Goal: Task Accomplishment & Management: Use online tool/utility

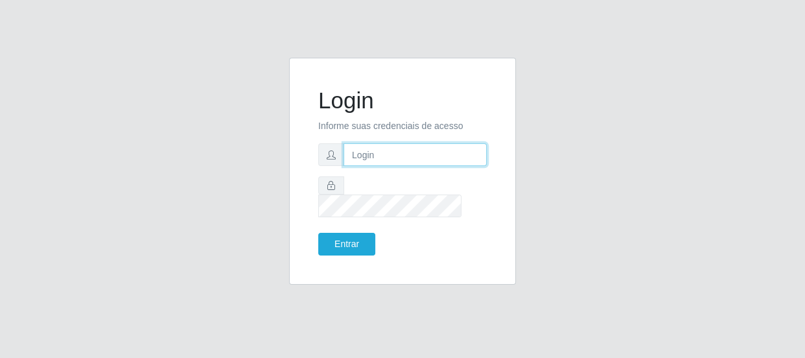
click at [364, 166] on input "text" at bounding box center [414, 154] width 143 height 23
type input "[EMAIL_ADDRESS][DOMAIN_NAME]"
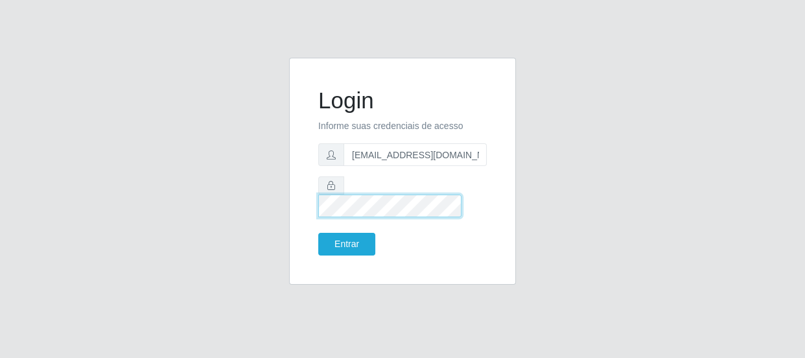
click at [318, 233] on button "Entrar" at bounding box center [346, 244] width 57 height 23
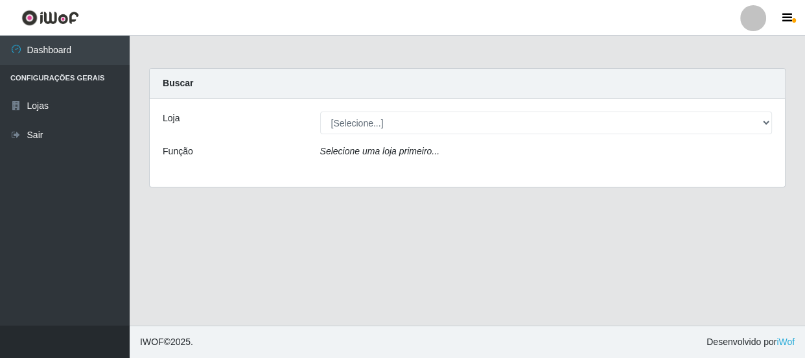
click at [776, 126] on div "[Selecione...] Hiper Queiroz - [GEOGRAPHIC_DATA]" at bounding box center [546, 122] width 472 height 23
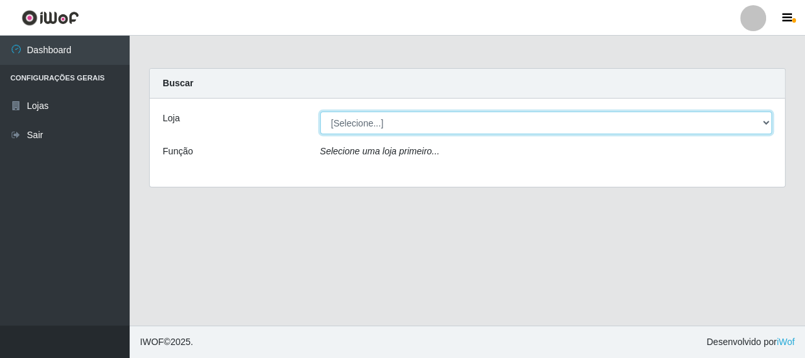
click at [750, 121] on select "[Selecione...] Hiper Queiroz - [GEOGRAPHIC_DATA]" at bounding box center [546, 122] width 452 height 23
select select "513"
click at [320, 111] on select "[Selecione...] Hiper Queiroz - [GEOGRAPHIC_DATA]" at bounding box center [546, 122] width 452 height 23
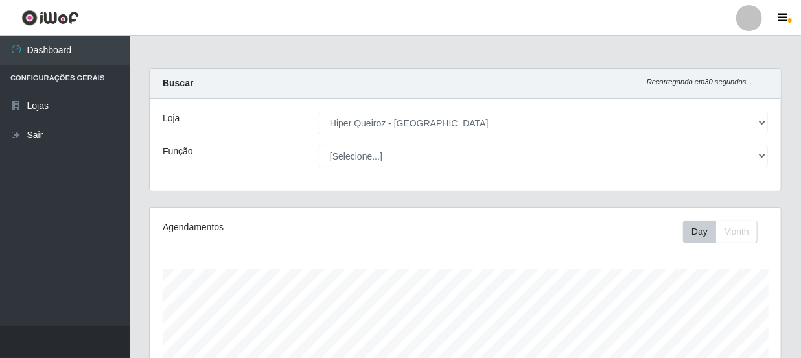
scroll to position [269, 631]
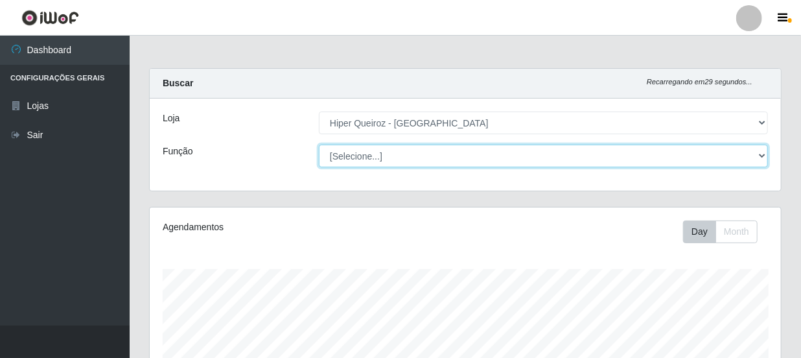
click at [370, 161] on select "[Selecione...] Embalador Embalador + Embalador ++ Operador de Caixa Operador de…" at bounding box center [543, 156] width 449 height 23
click at [319, 145] on select "[Selecione...] Embalador Embalador + Embalador ++ Operador de Caixa Operador de…" at bounding box center [543, 156] width 449 height 23
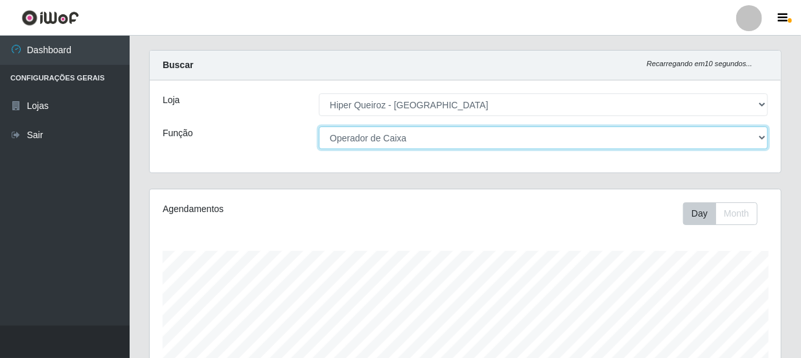
scroll to position [0, 0]
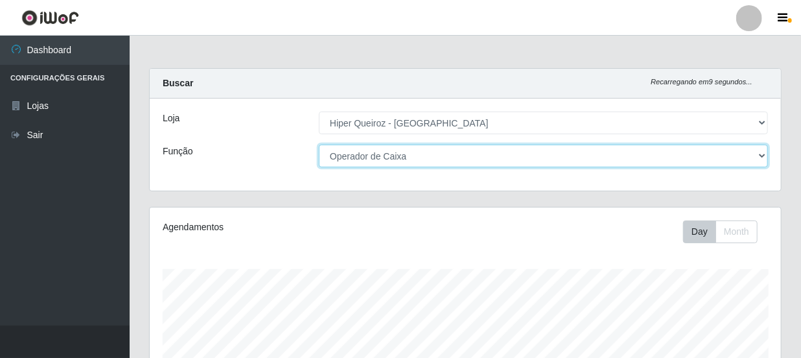
click at [412, 148] on select "[Selecione...] Embalador Embalador + Embalador ++ Operador de Caixa Operador de…" at bounding box center [543, 156] width 449 height 23
click at [319, 145] on select "[Selecione...] Embalador Embalador + Embalador ++ Operador de Caixa Operador de…" at bounding box center [543, 156] width 449 height 23
click at [390, 159] on select "[Selecione...] Embalador Embalador + Embalador ++ Operador de Caixa Operador de…" at bounding box center [543, 156] width 449 height 23
select select "1"
click at [319, 145] on select "[Selecione...] Embalador Embalador + Embalador ++ Operador de Caixa Operador de…" at bounding box center [543, 156] width 449 height 23
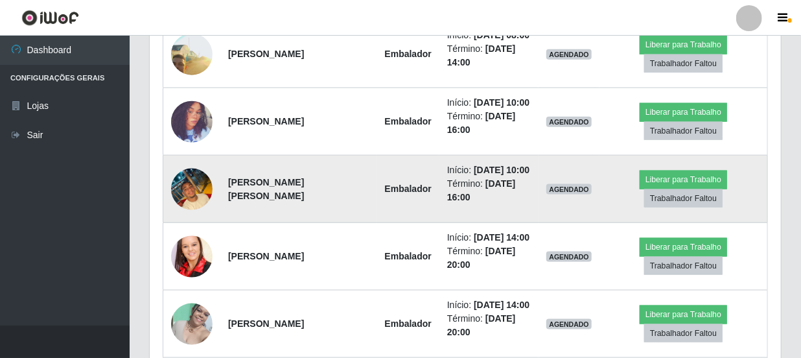
scroll to position [684, 0]
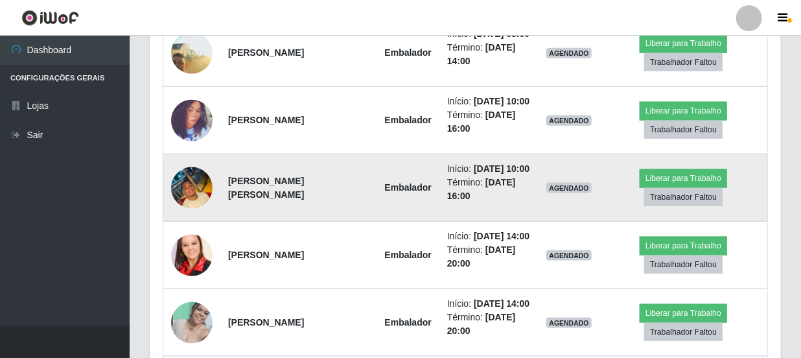
click at [192, 215] on img at bounding box center [191, 187] width 41 height 55
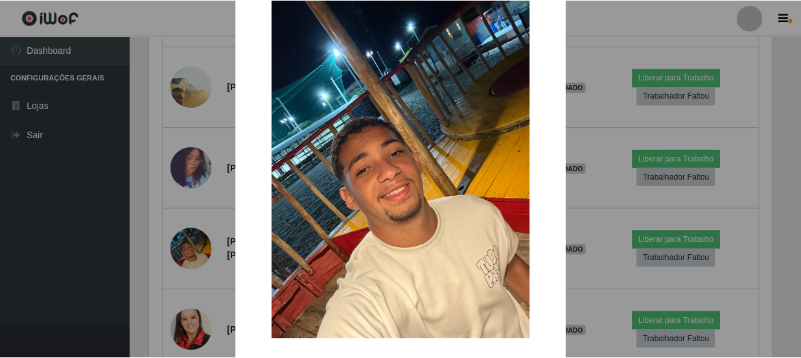
scroll to position [58, 0]
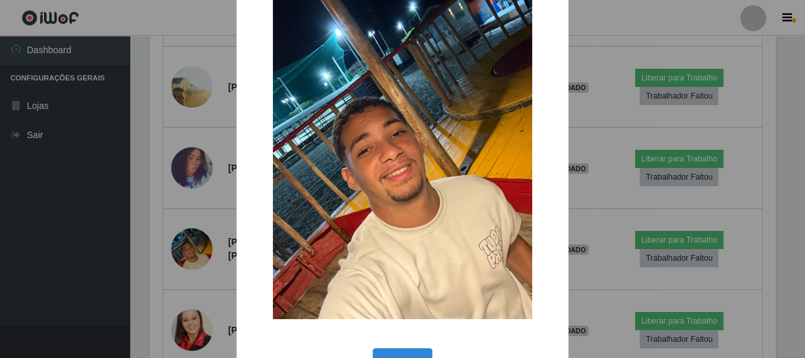
click at [102, 190] on div "× OK Cancel" at bounding box center [402, 179] width 805 height 358
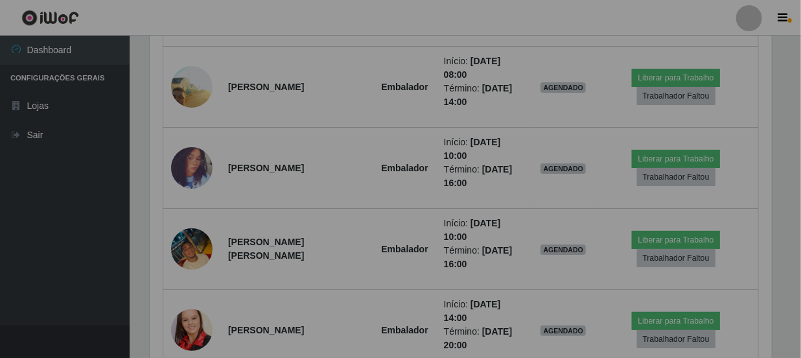
scroll to position [269, 631]
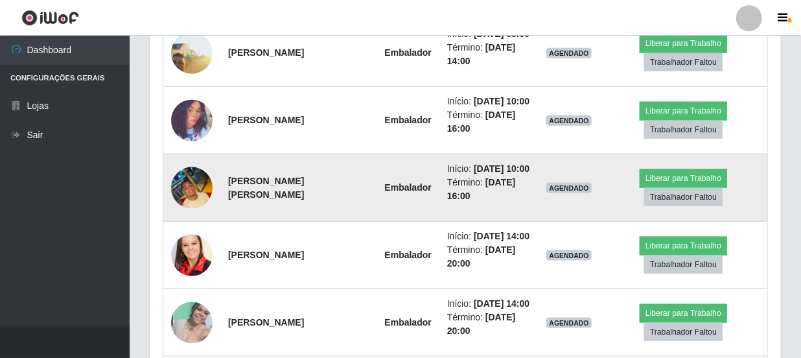
click at [203, 215] on img at bounding box center [191, 187] width 41 height 55
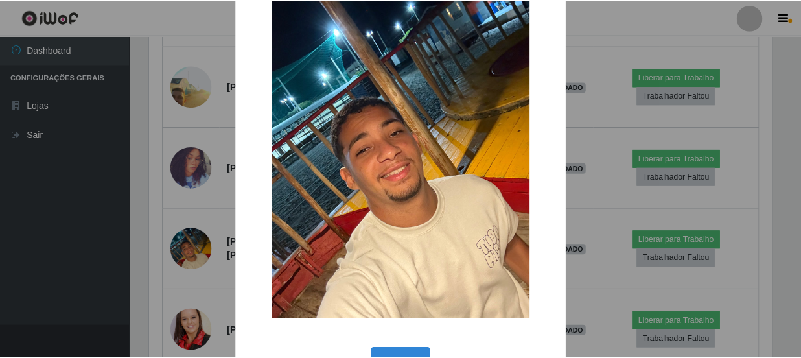
scroll to position [0, 0]
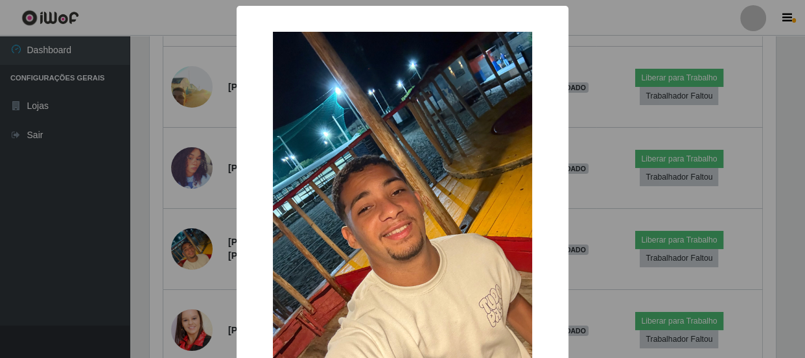
click at [625, 208] on div "× OK Cancel" at bounding box center [402, 179] width 805 height 358
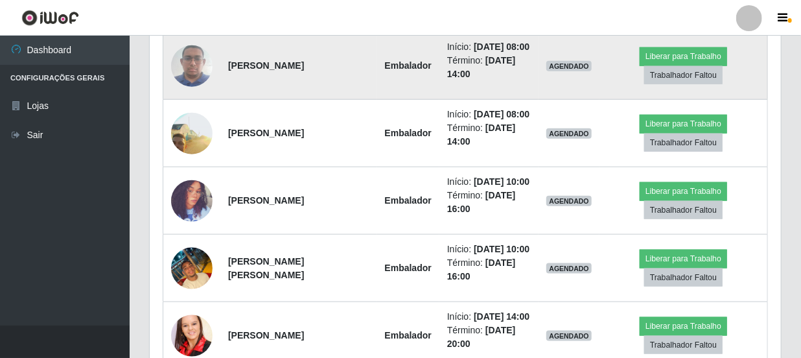
scroll to position [624, 0]
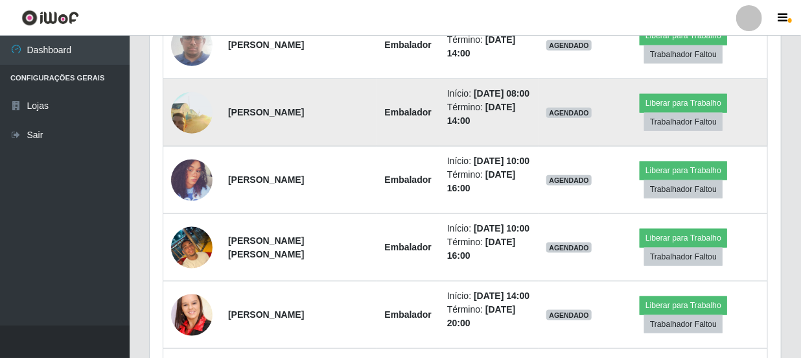
click at [216, 146] on td at bounding box center [192, 112] width 58 height 67
click at [203, 146] on img at bounding box center [191, 112] width 41 height 93
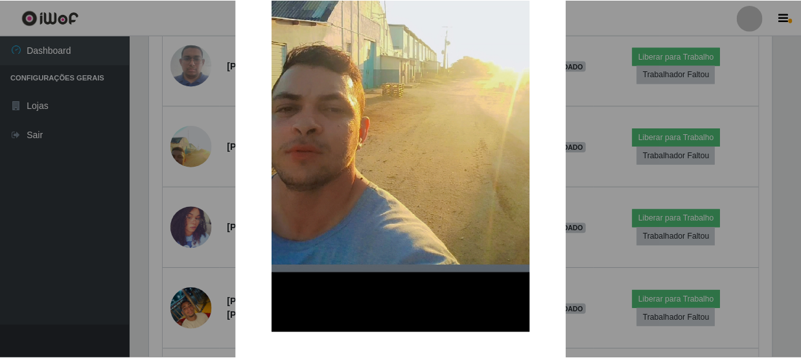
scroll to position [235, 0]
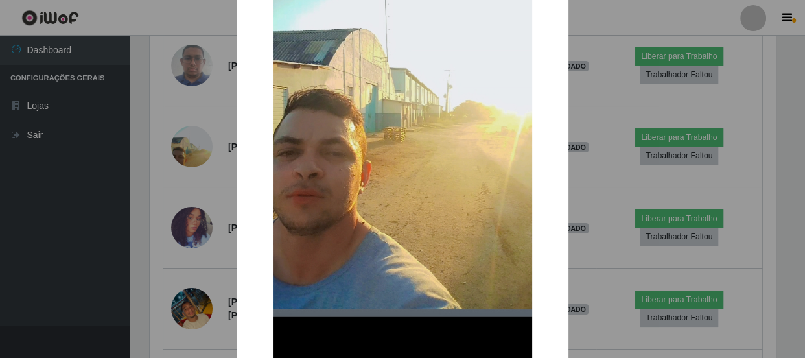
click at [634, 222] on div "× OK Cancel" at bounding box center [402, 179] width 805 height 358
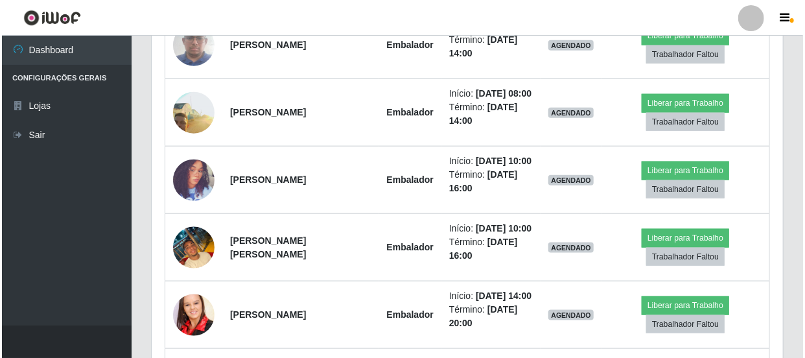
scroll to position [269, 631]
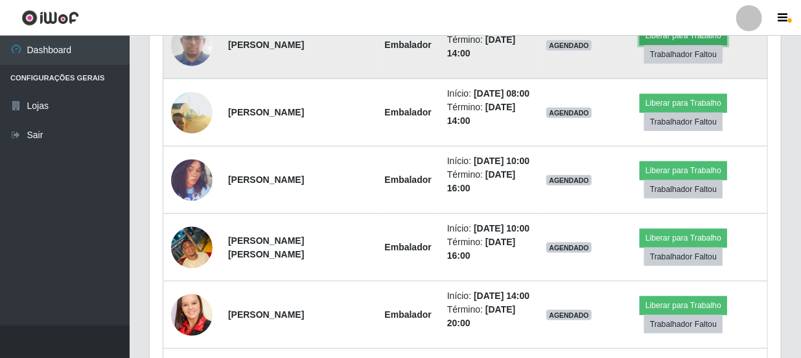
click at [712, 45] on button "Liberar para Trabalho" at bounding box center [683, 36] width 87 height 18
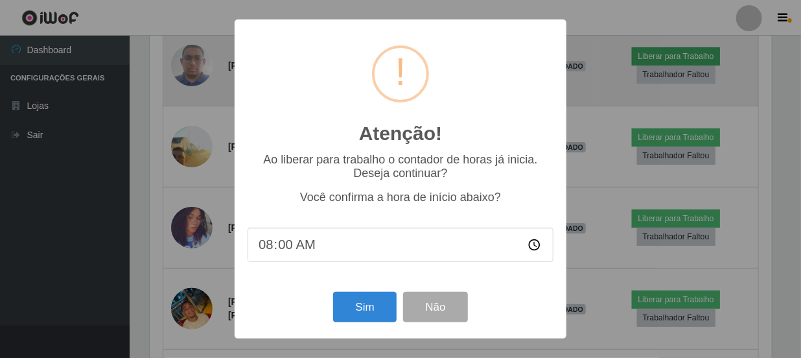
scroll to position [269, 625]
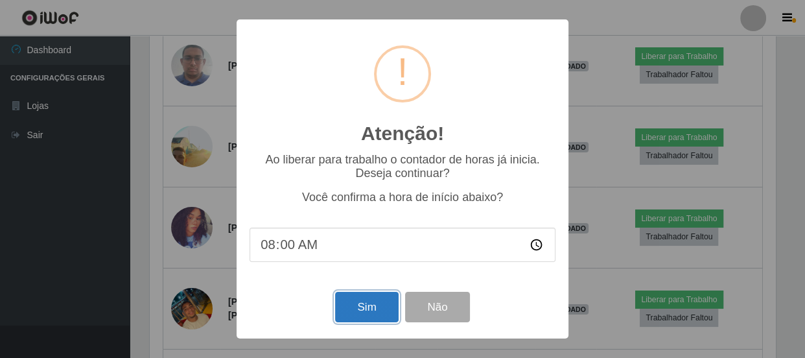
click at [341, 304] on button "Sim" at bounding box center [366, 307] width 63 height 30
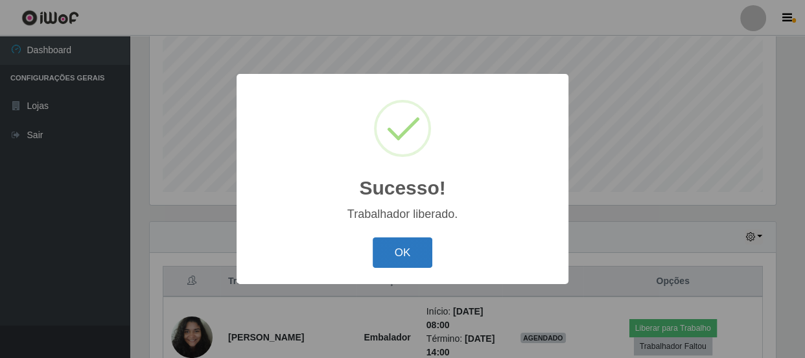
click at [399, 259] on button "OK" at bounding box center [403, 252] width 60 height 30
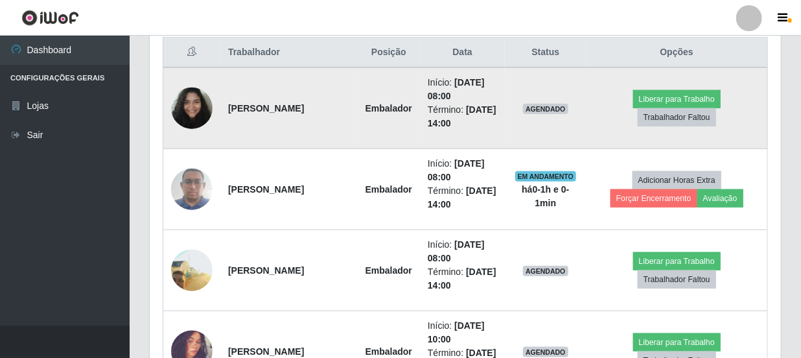
scroll to position [507, 0]
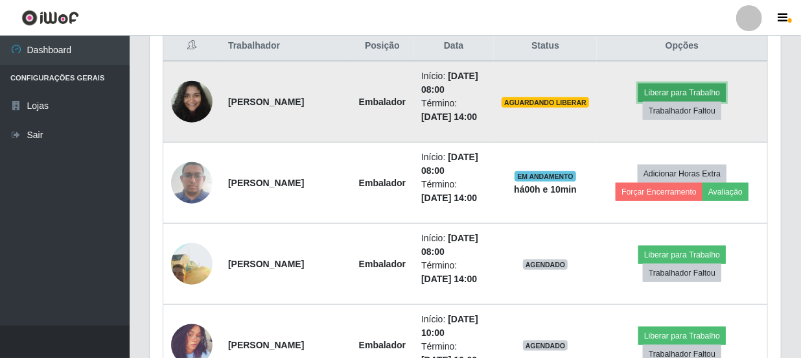
click at [687, 93] on button "Liberar para Trabalho" at bounding box center [681, 93] width 87 height 18
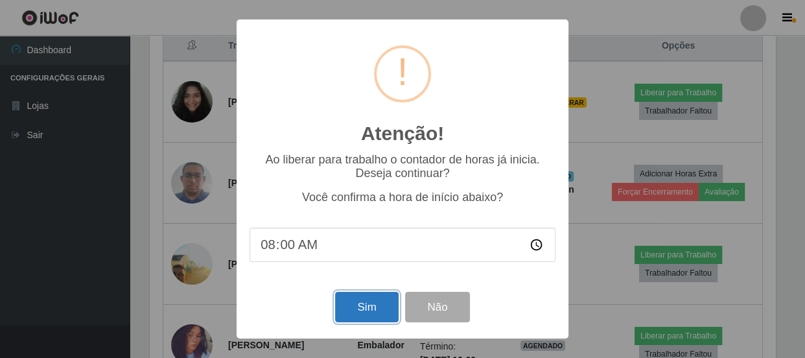
click at [378, 315] on button "Sim" at bounding box center [366, 307] width 63 height 30
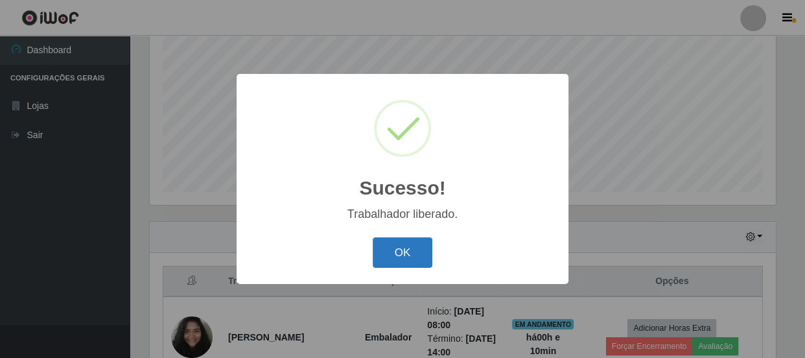
click at [383, 244] on button "OK" at bounding box center [403, 252] width 60 height 30
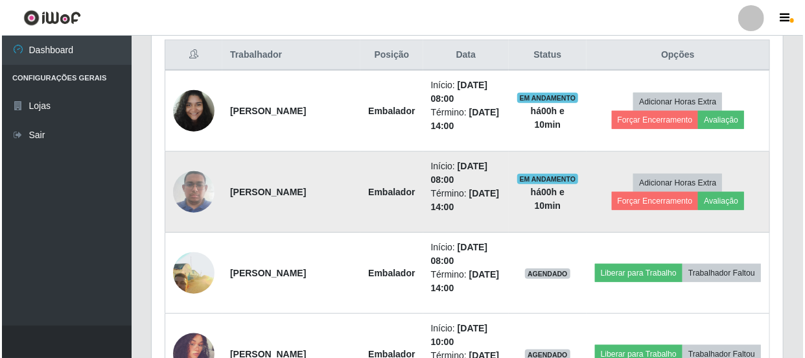
scroll to position [507, 0]
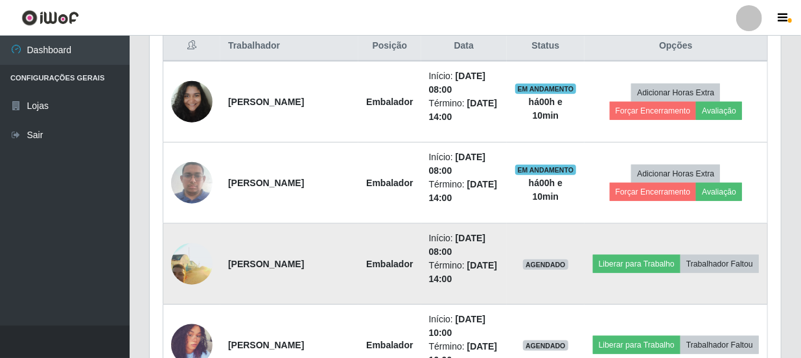
click at [200, 256] on img at bounding box center [191, 263] width 41 height 93
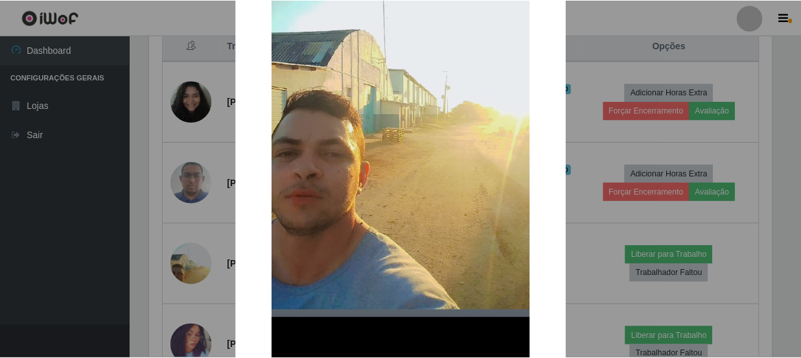
scroll to position [235, 0]
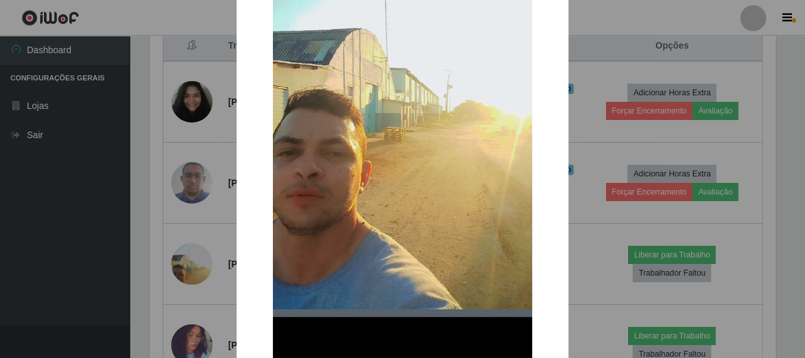
click at [742, 238] on div "× OK Cancel" at bounding box center [402, 179] width 805 height 358
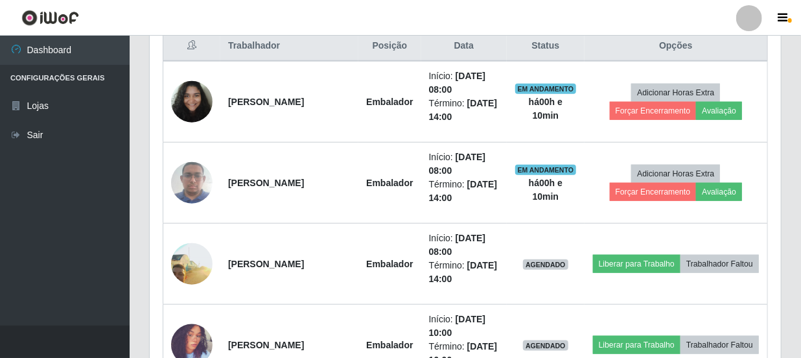
scroll to position [269, 631]
